Goal: Information Seeking & Learning: Learn about a topic

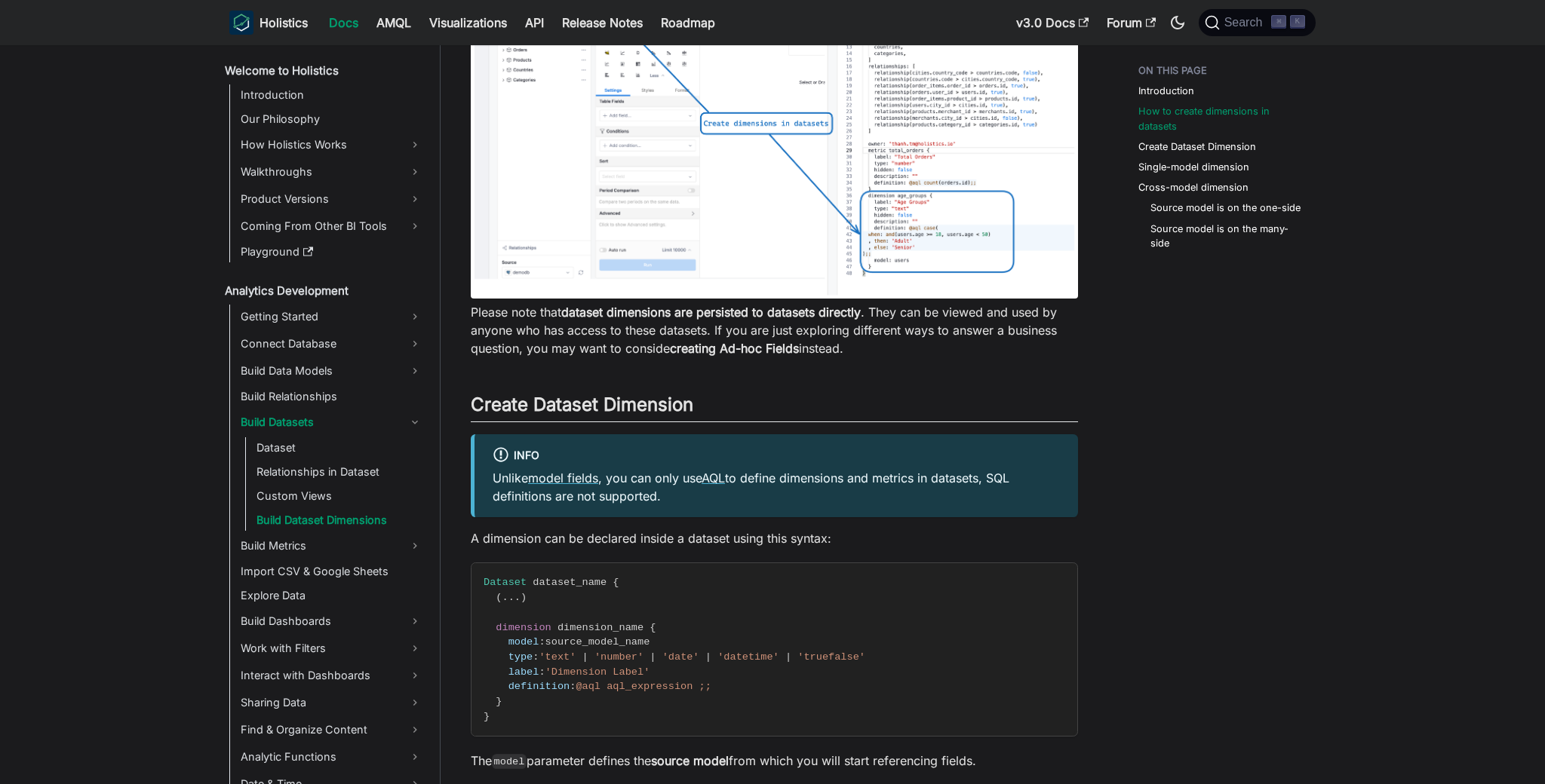
scroll to position [734, 0]
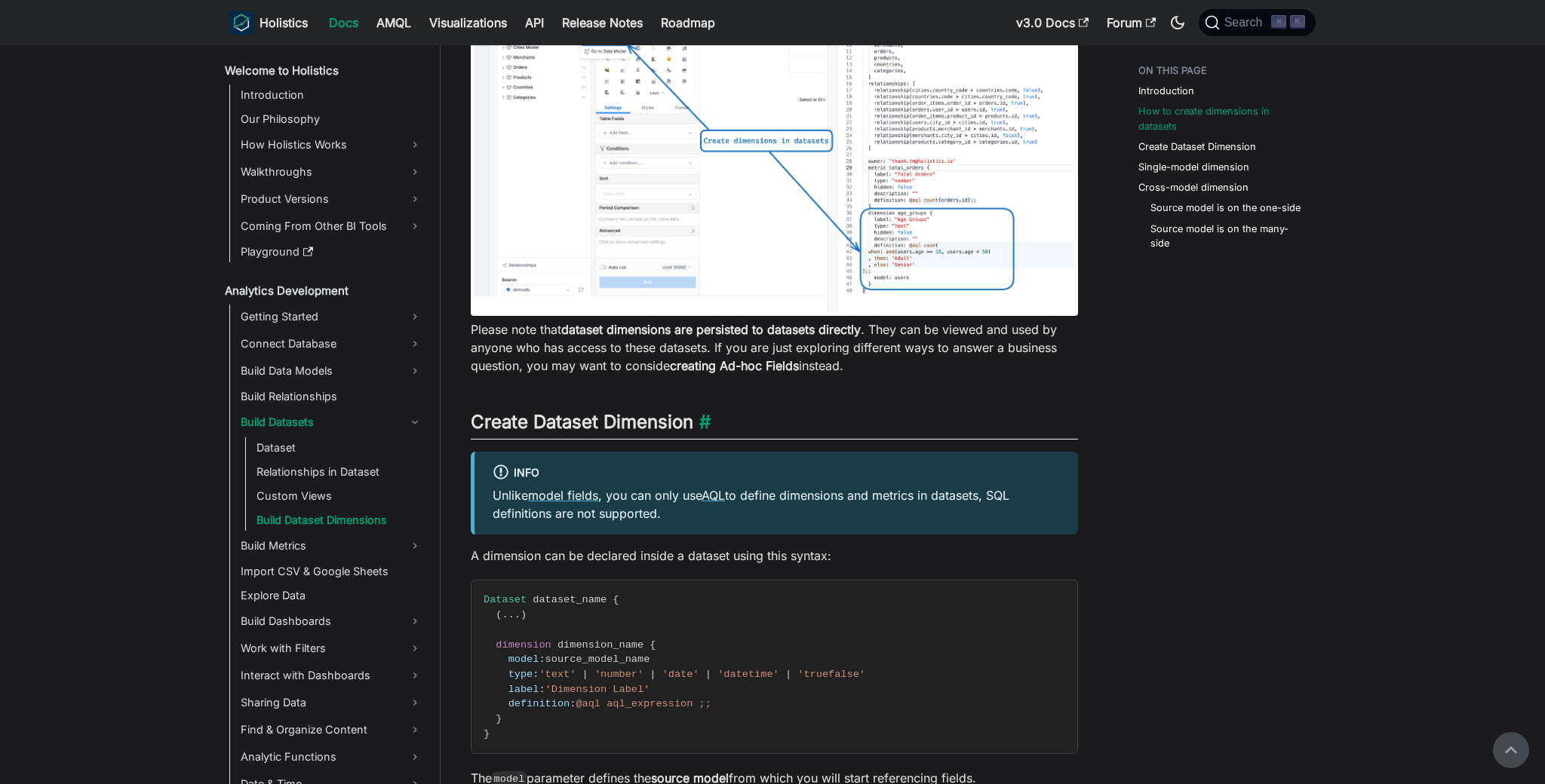
click at [611, 427] on h2 "Create Dataset Dimension ​" at bounding box center [774, 425] width 608 height 29
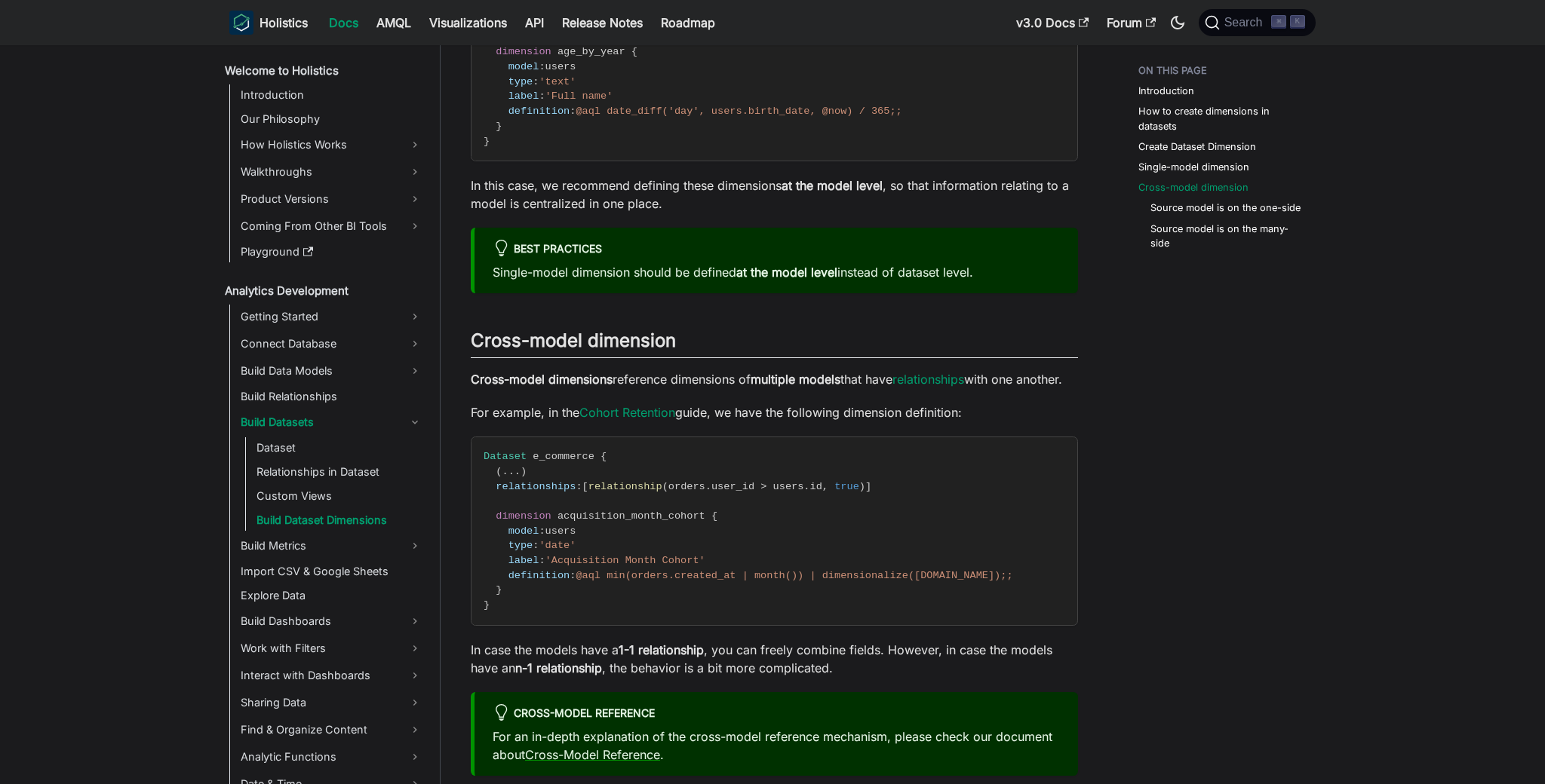
scroll to position [1950, 0]
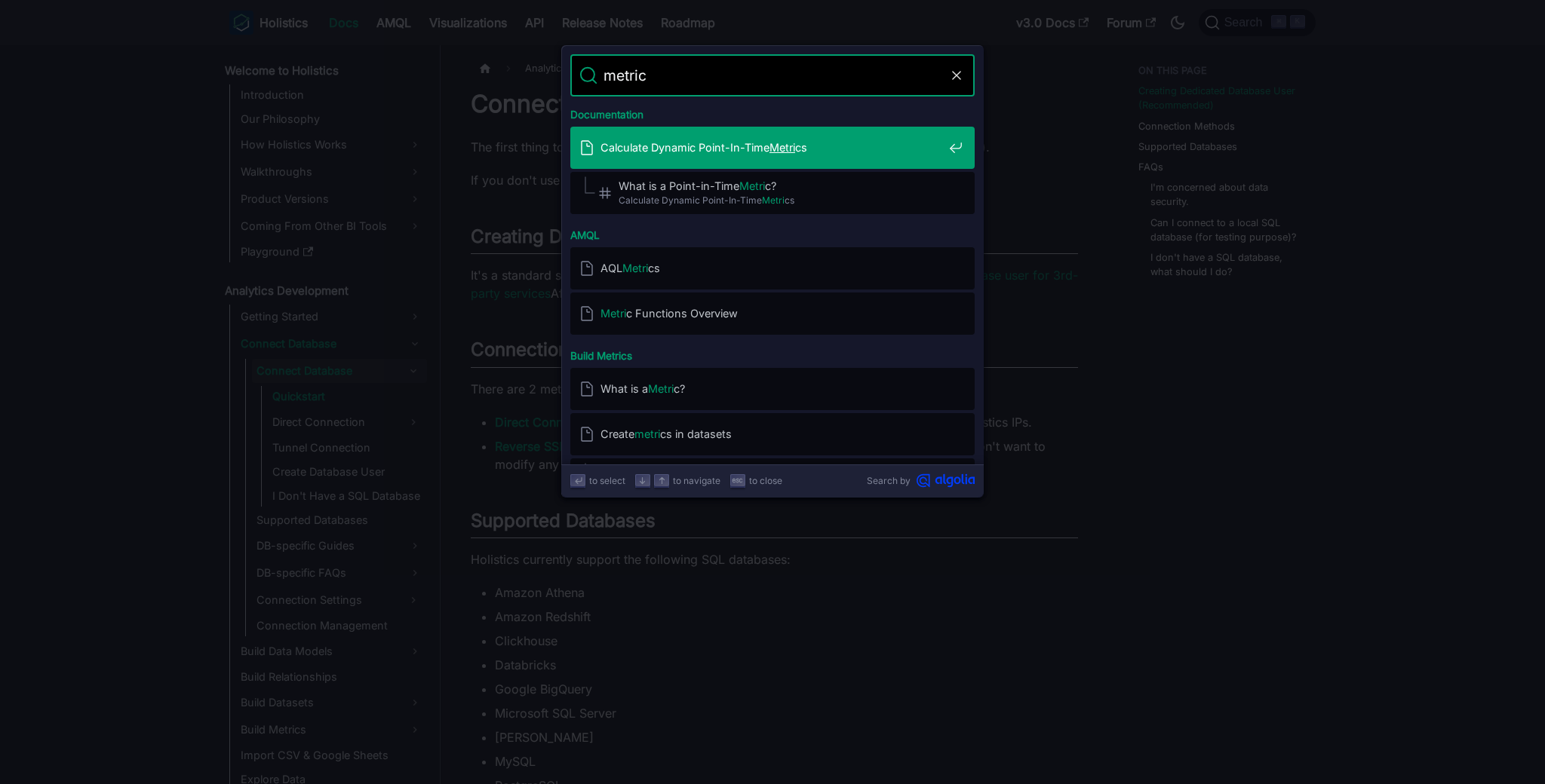
type input "metrics"
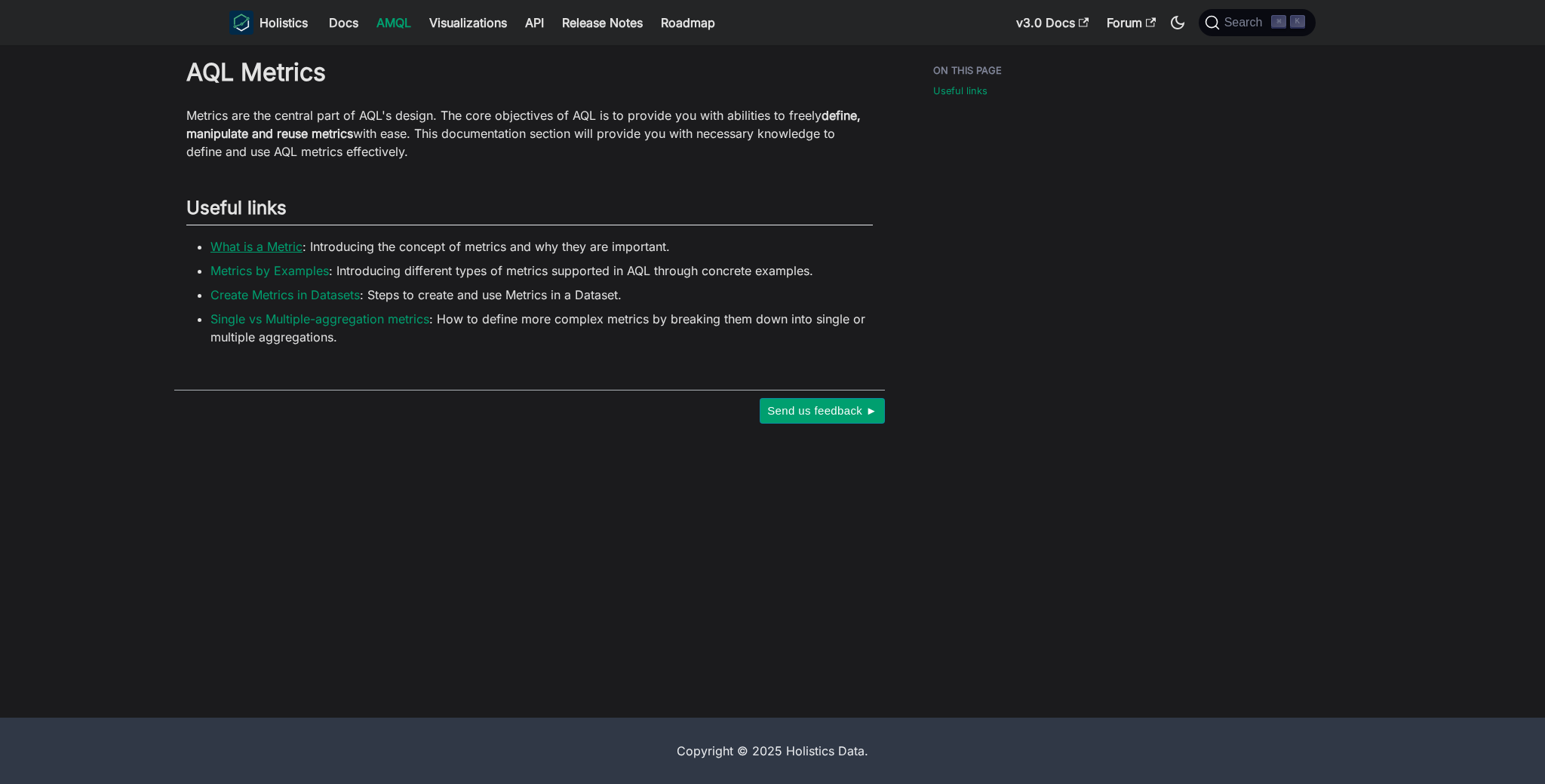
click at [270, 247] on link "What is a Metric" at bounding box center [256, 247] width 92 height 15
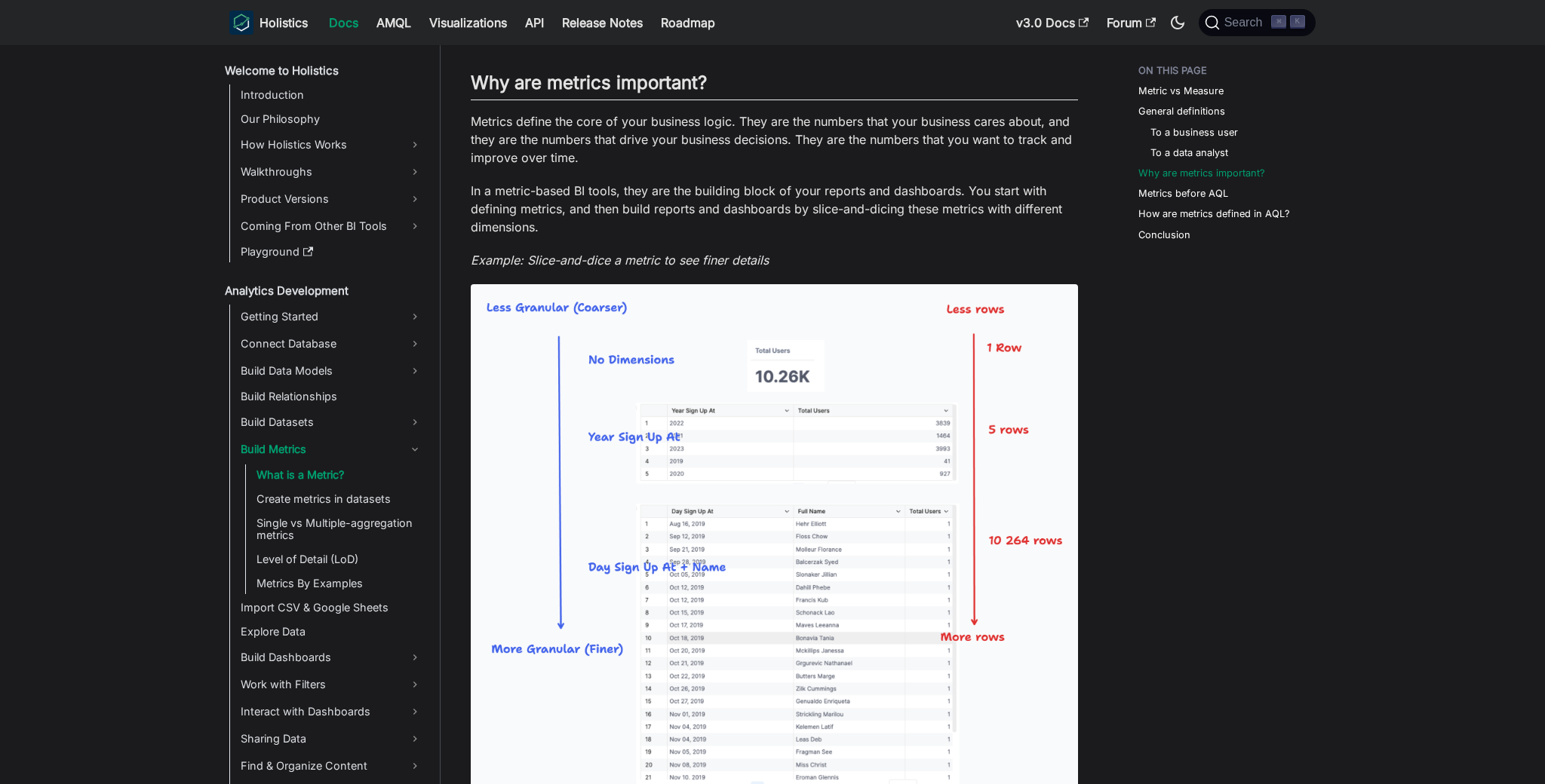
scroll to position [843, 0]
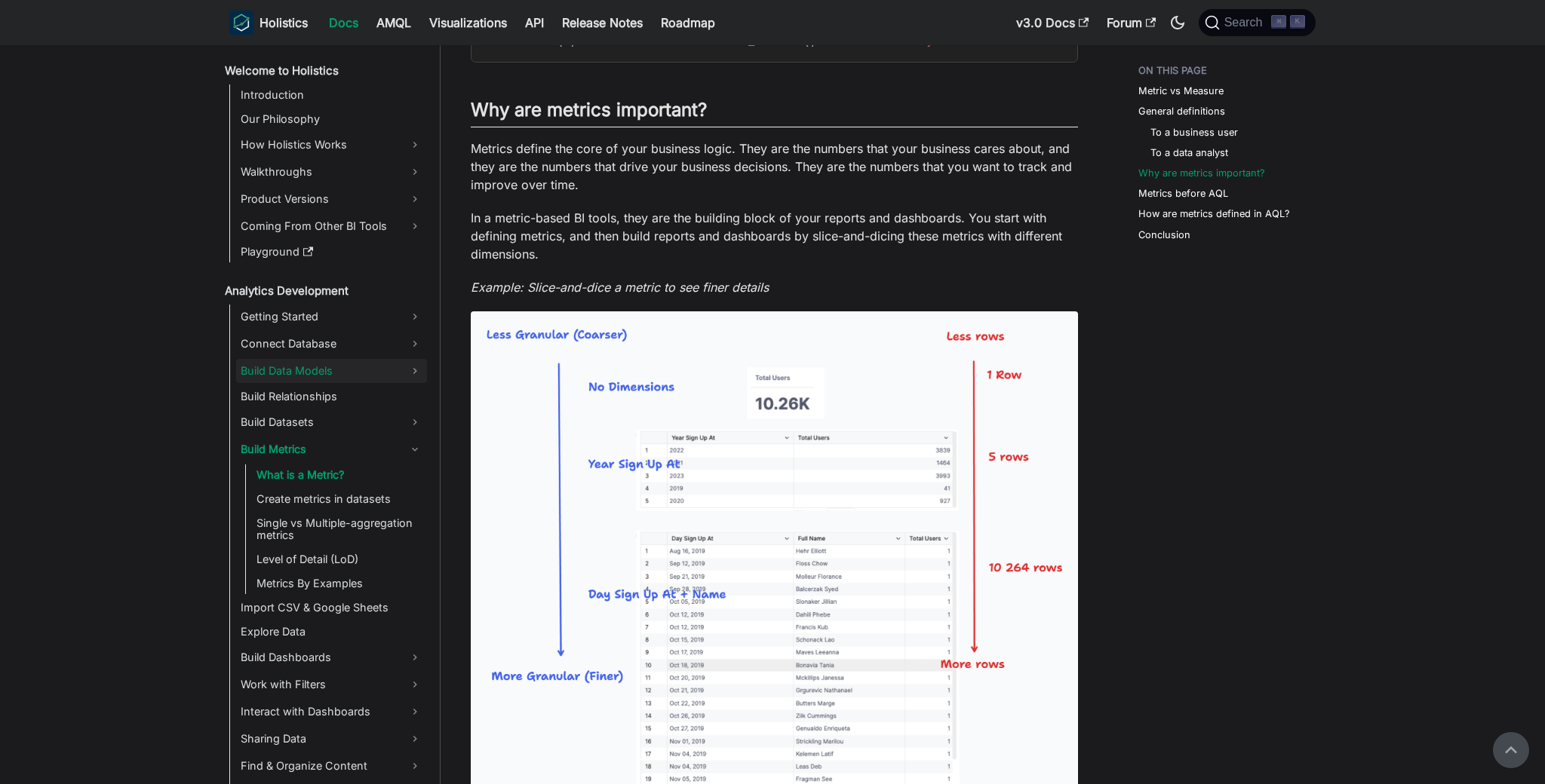
click at [397, 375] on link "Build Data Models" at bounding box center [331, 371] width 191 height 24
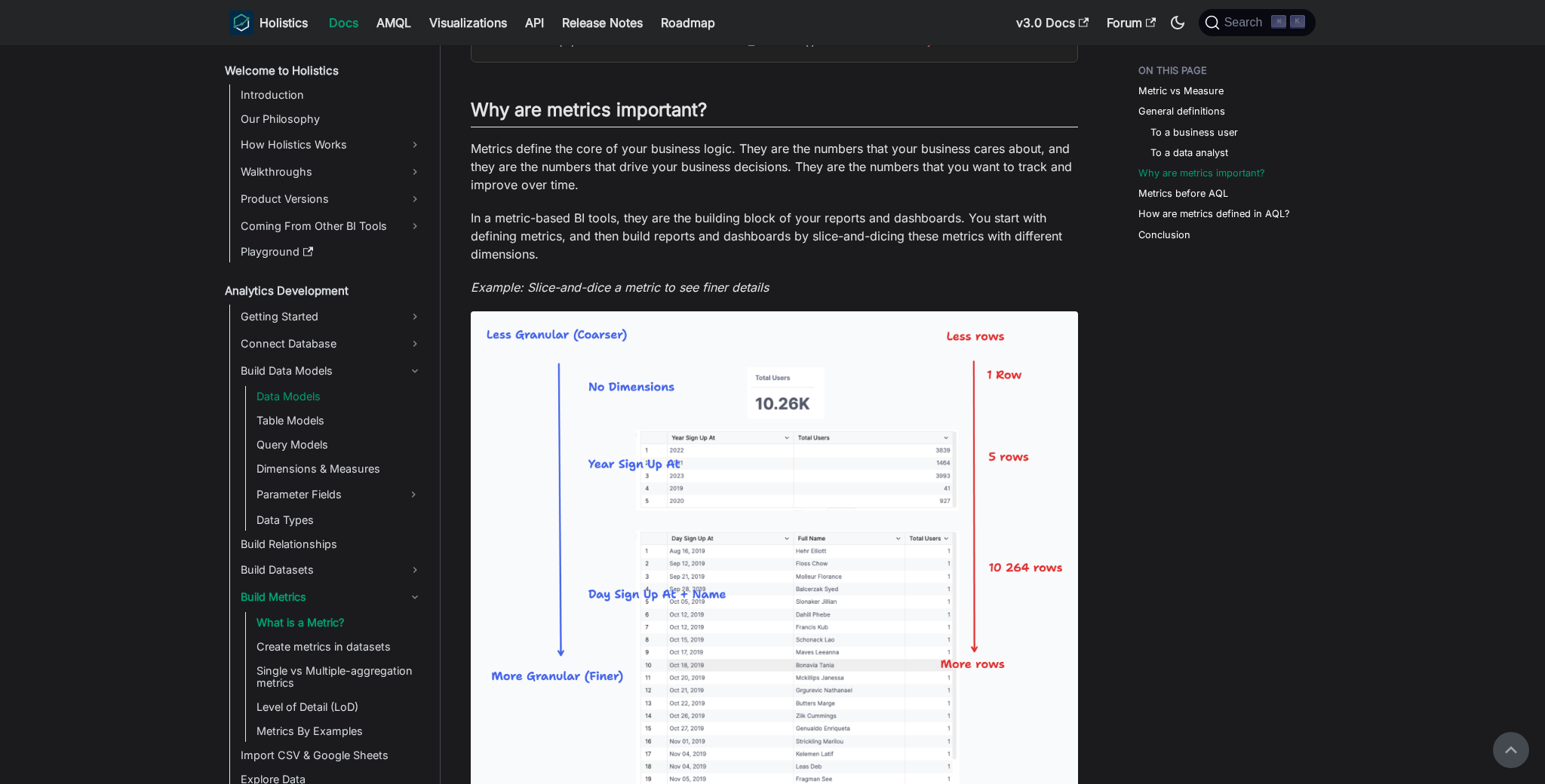
click at [370, 389] on link "Data Models" at bounding box center [339, 396] width 175 height 21
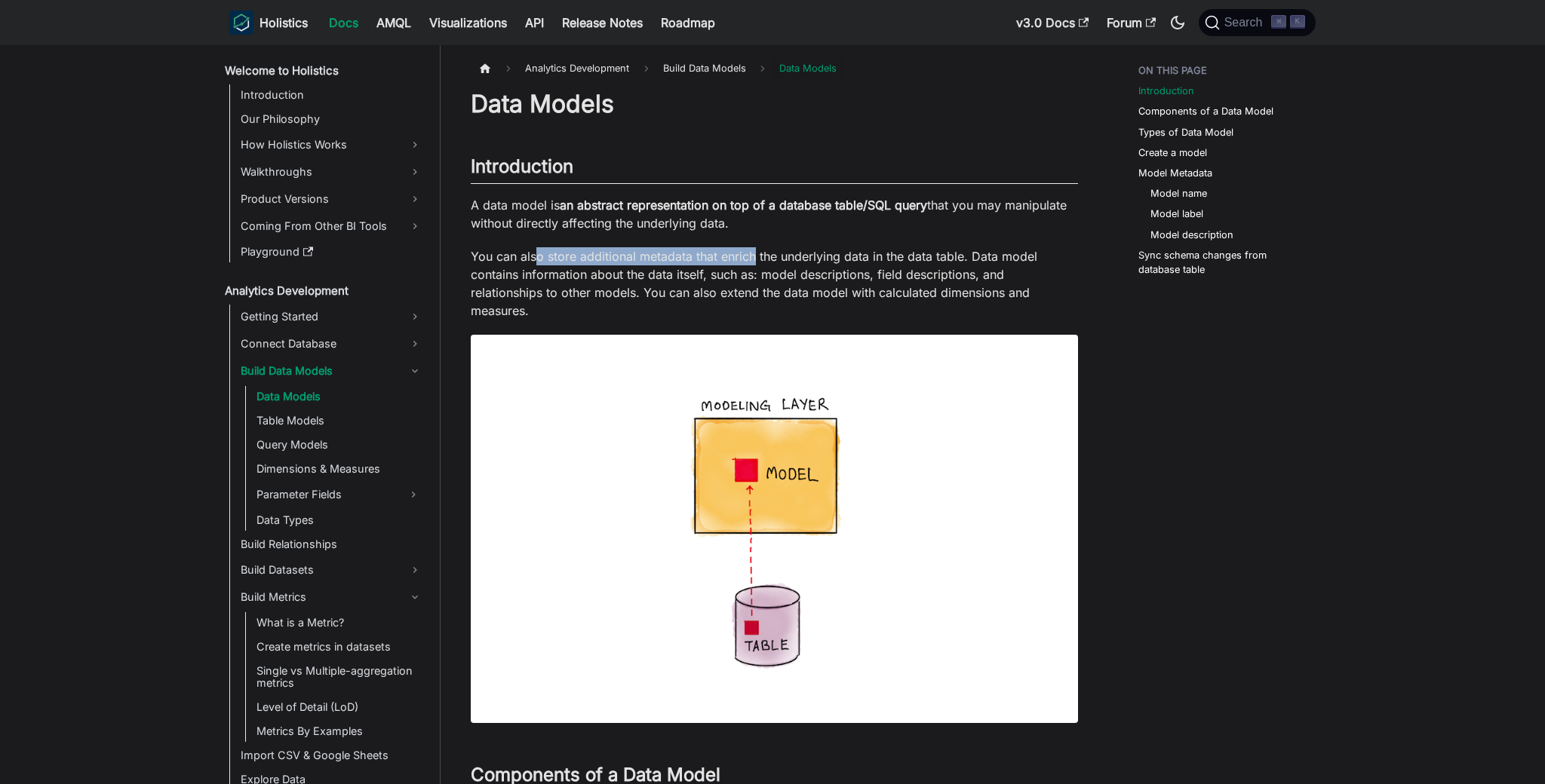
drag, startPoint x: 564, startPoint y: 259, endPoint x: 753, endPoint y: 261, distance: 189.0
click at [753, 261] on p "You can also store additional metadata that enrich the underlying data in the d…" at bounding box center [774, 283] width 608 height 72
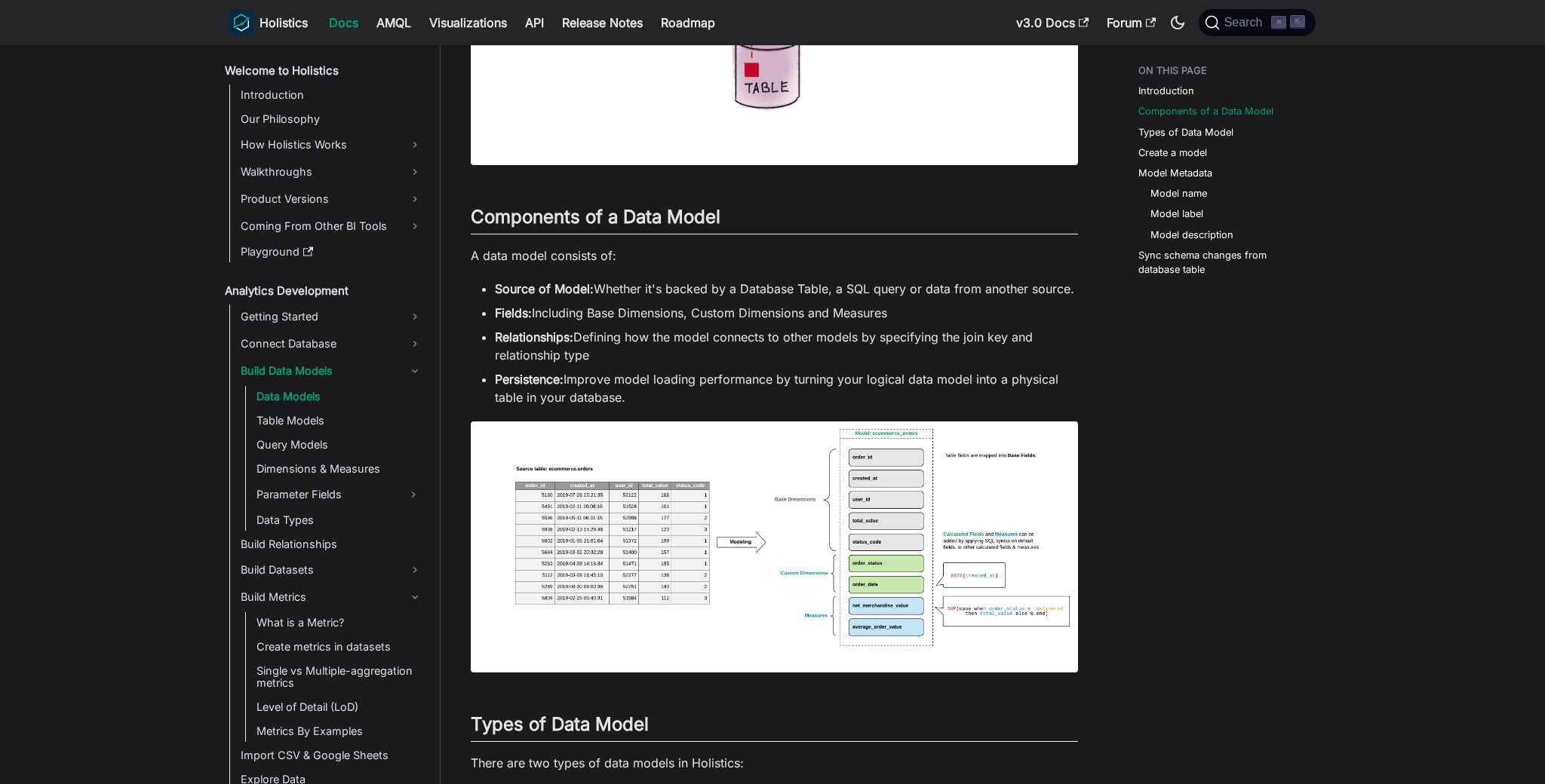
scroll to position [588, 0]
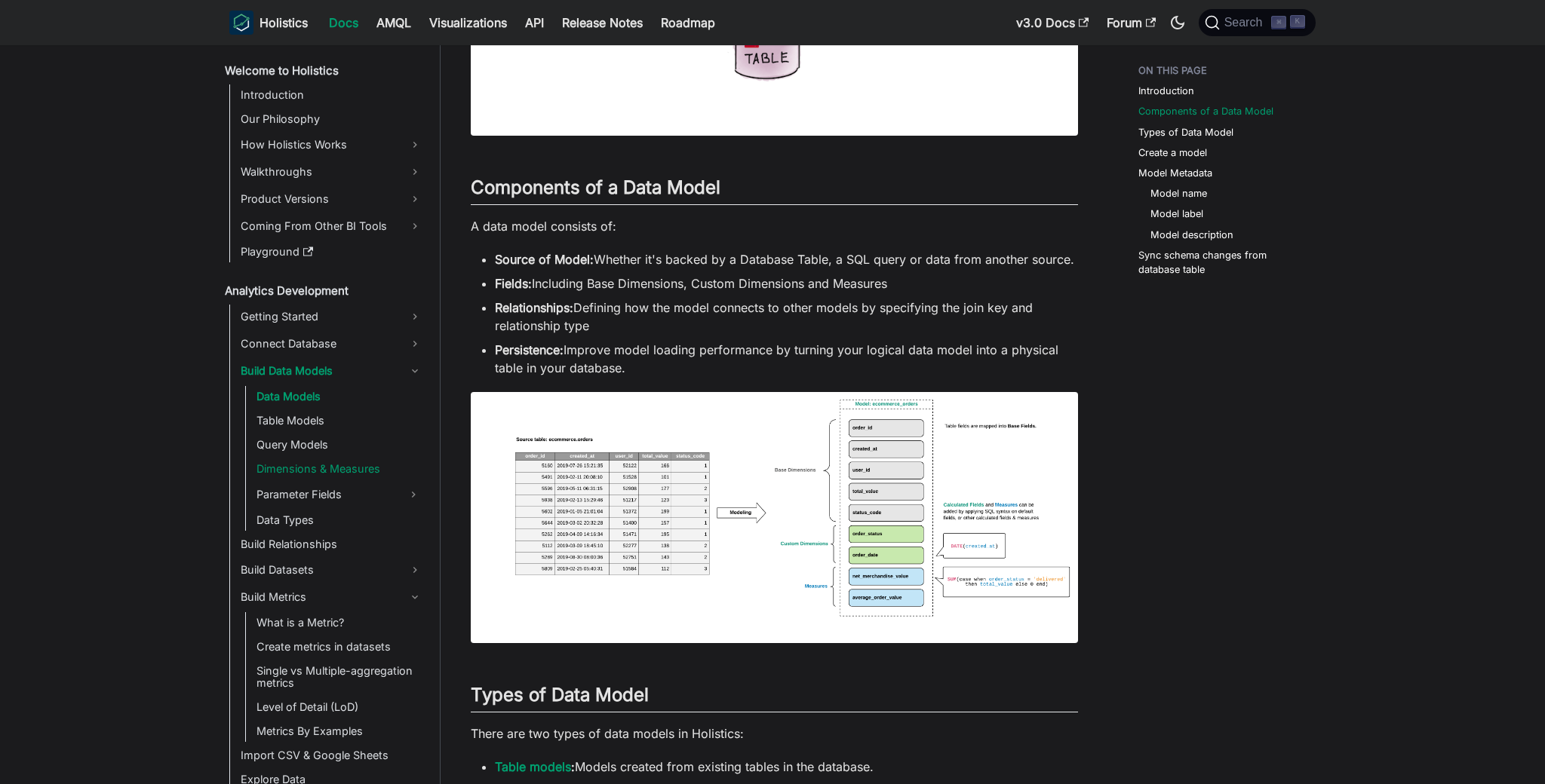
click at [317, 473] on link "Dimensions & Measures" at bounding box center [339, 469] width 175 height 21
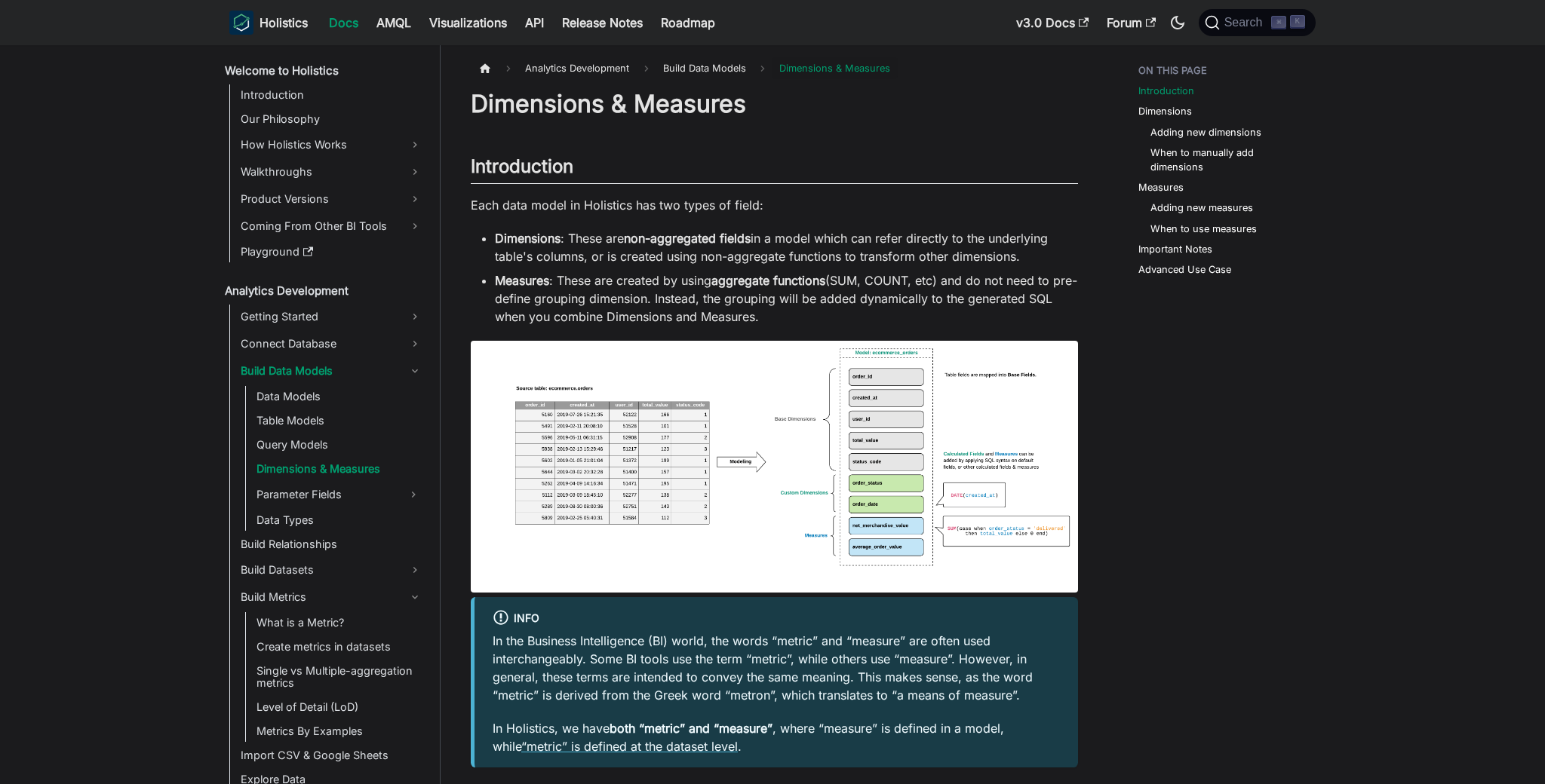
click at [999, 431] on img at bounding box center [774, 466] width 608 height 251
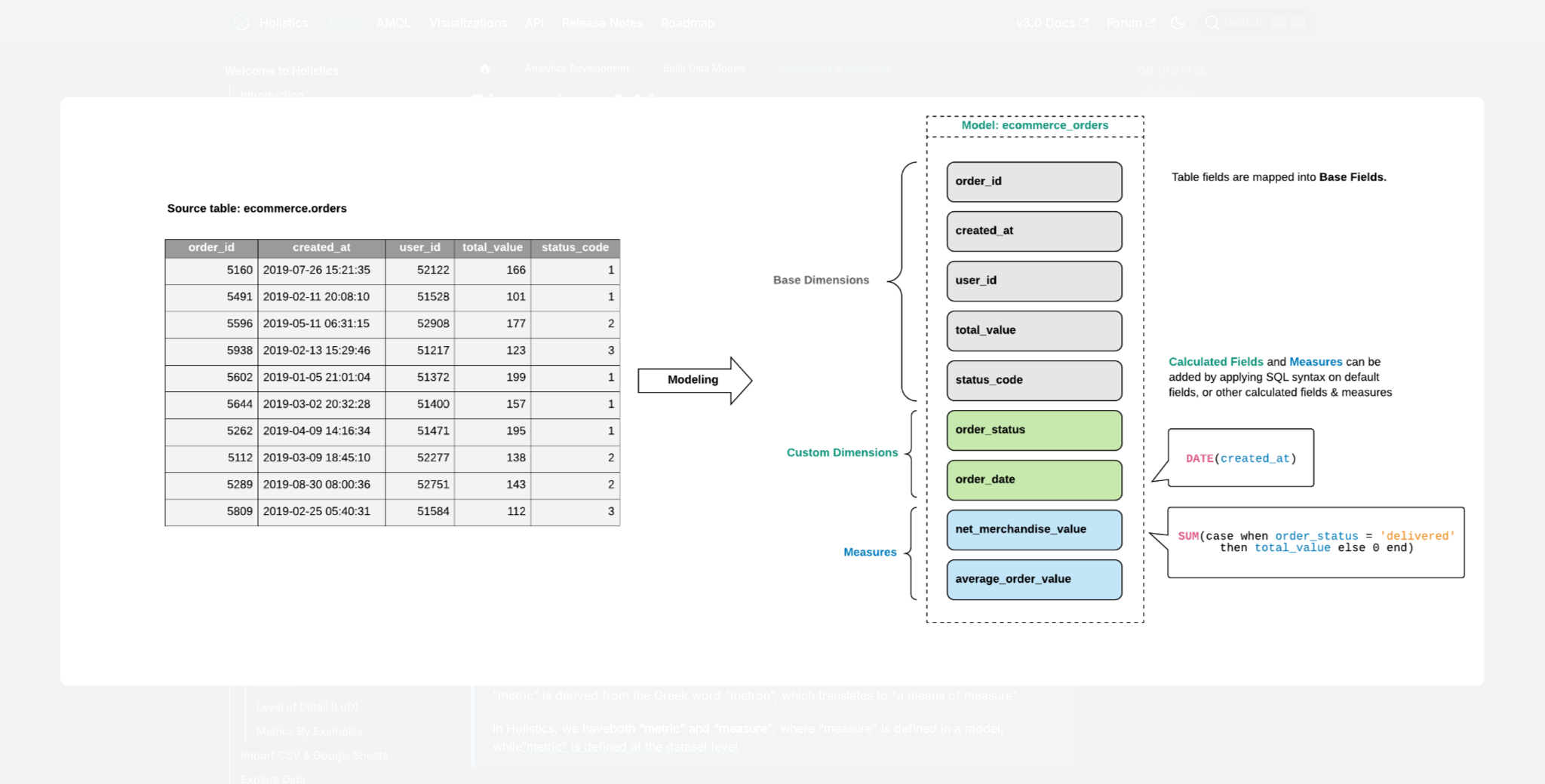
click at [1215, 746] on div at bounding box center [772, 392] width 1545 height 784
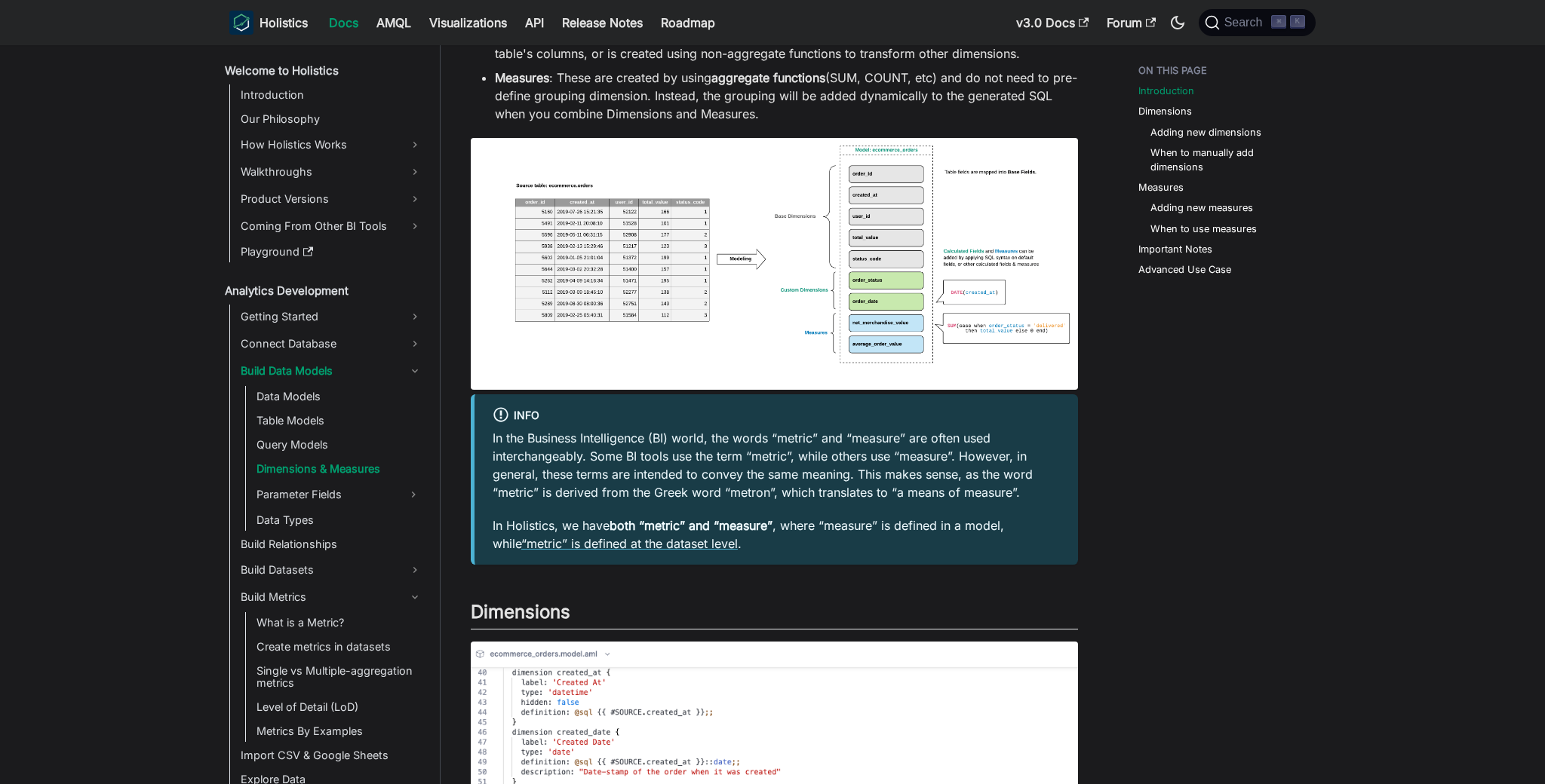
scroll to position [324, 0]
